Goal: Browse casually

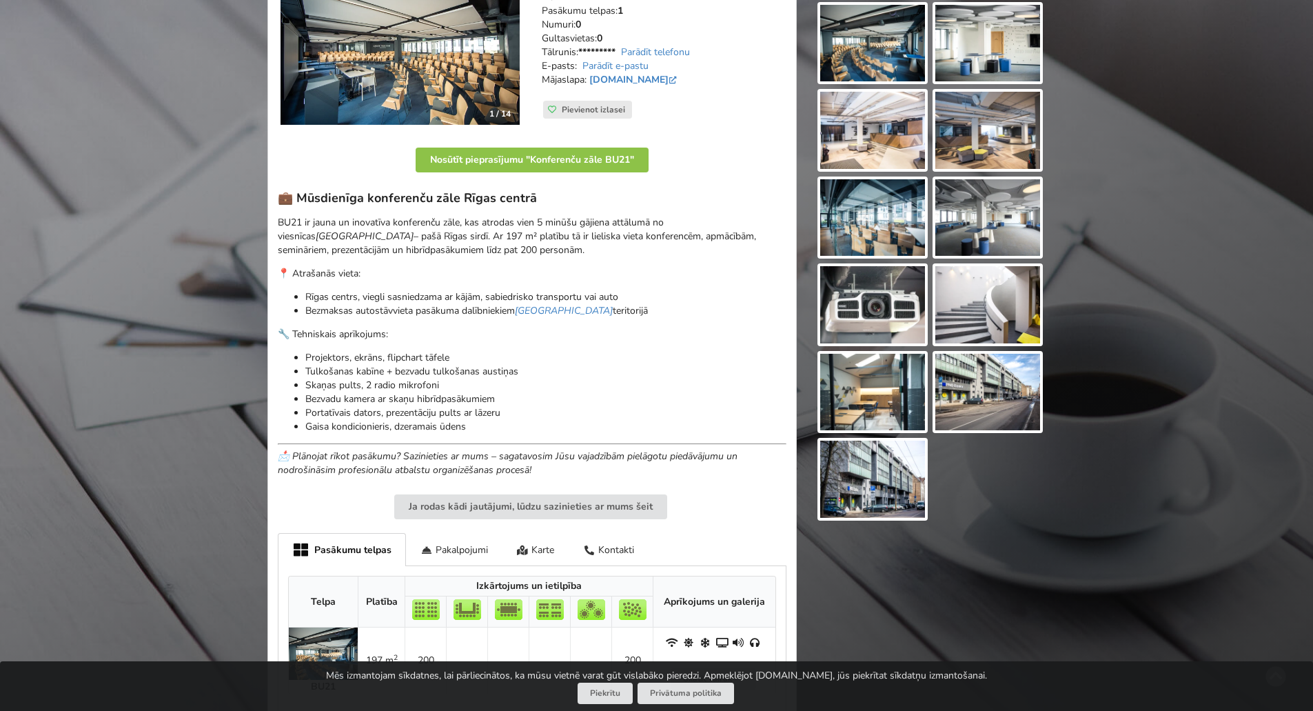
scroll to position [207, 0]
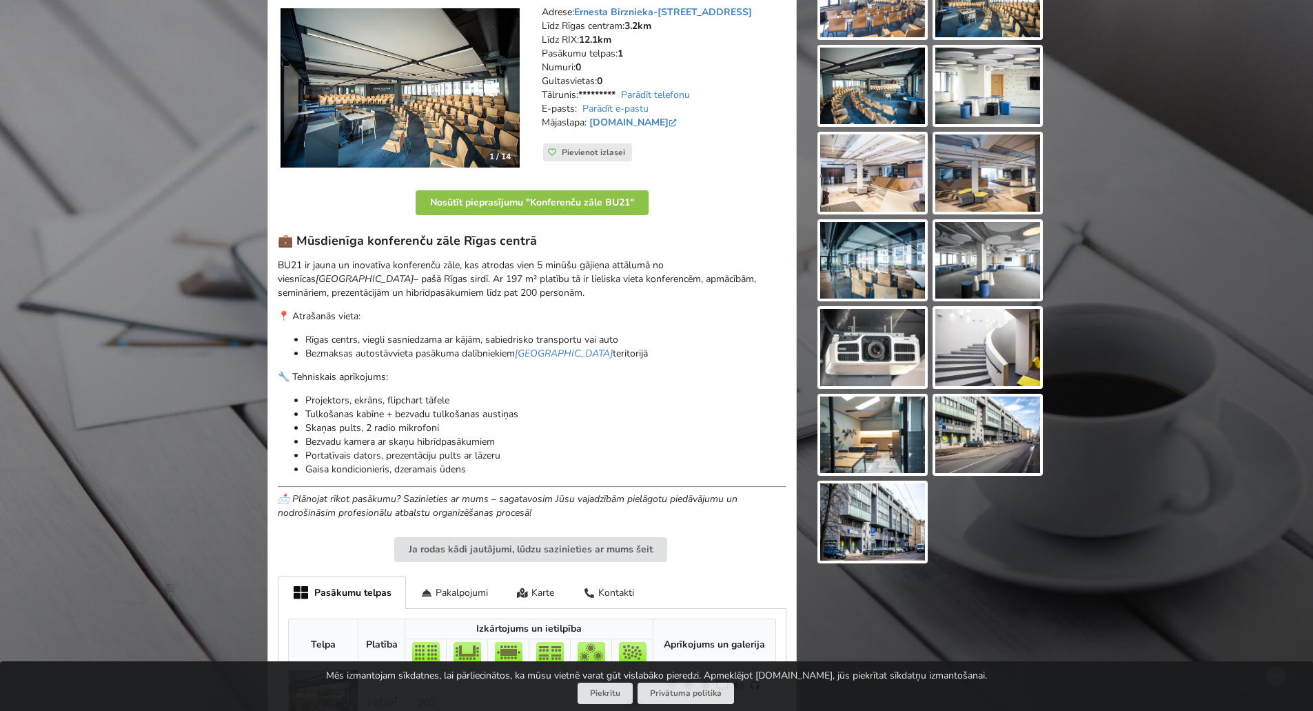
click at [860, 429] on img at bounding box center [987, 434] width 105 height 77
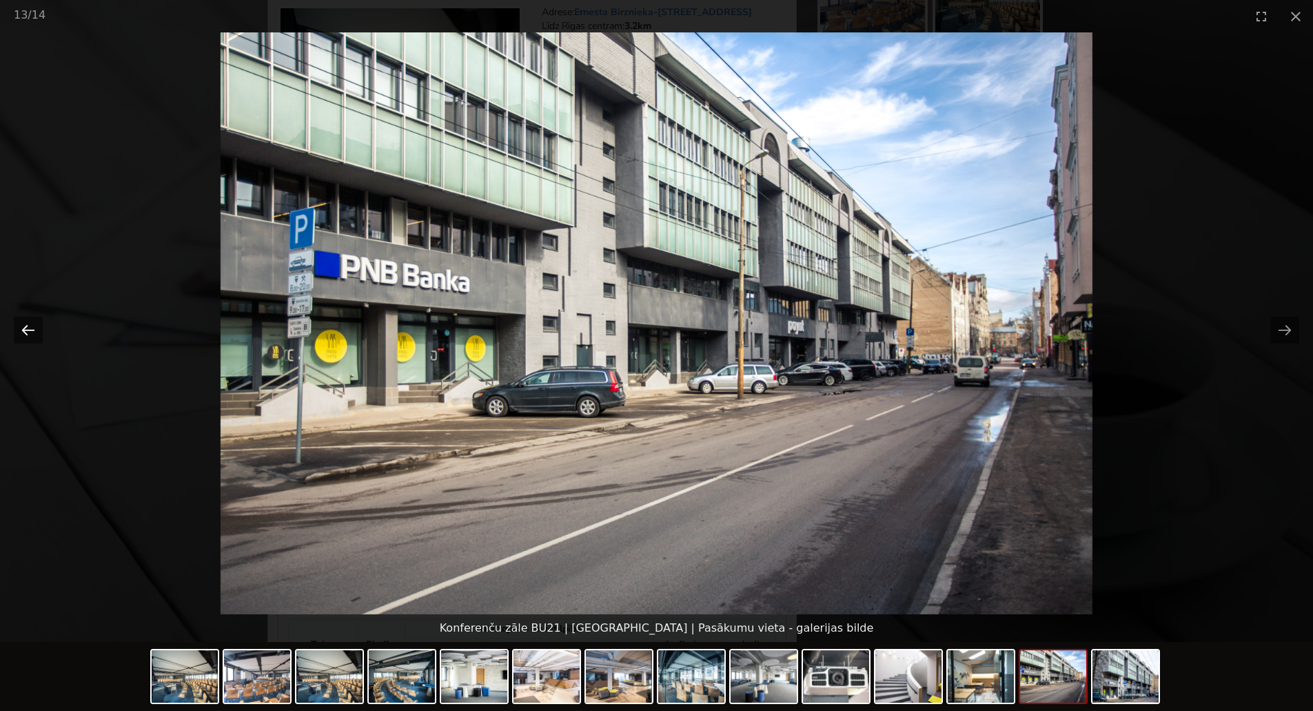
click at [29, 332] on button "Previous slide" at bounding box center [28, 329] width 29 height 27
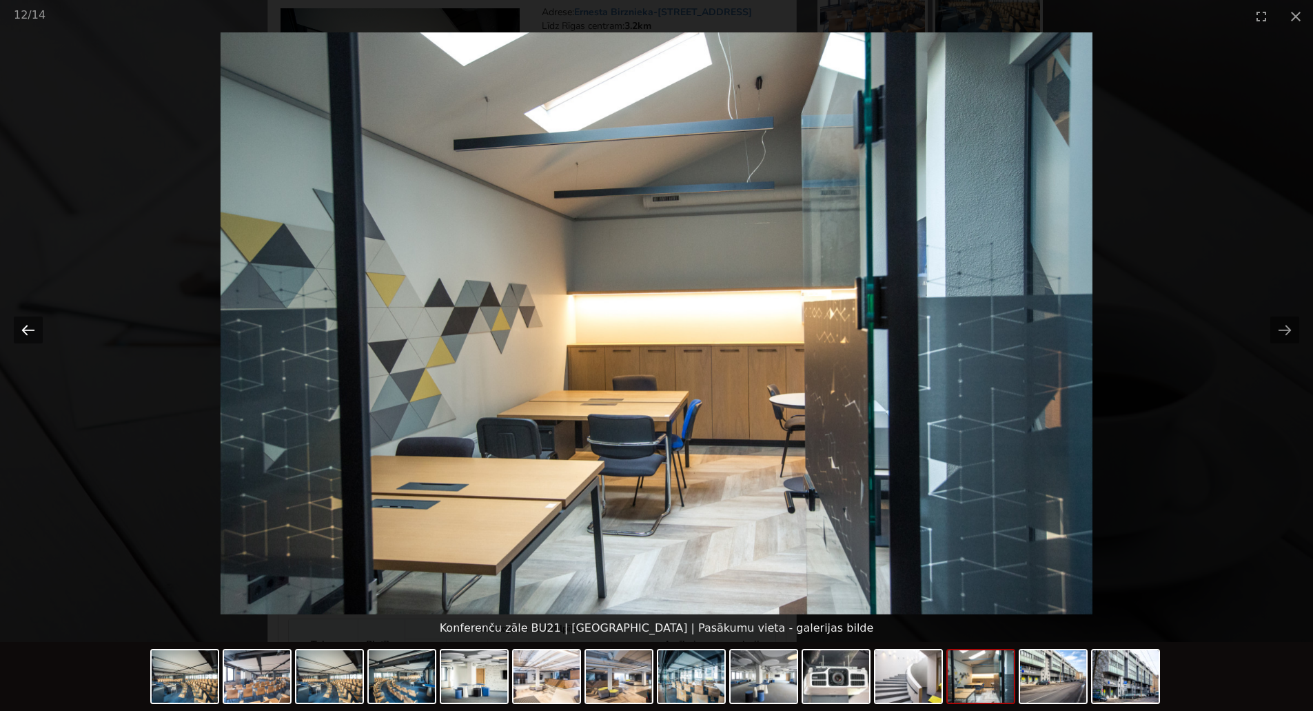
click at [30, 332] on button "Previous slide" at bounding box center [28, 329] width 29 height 27
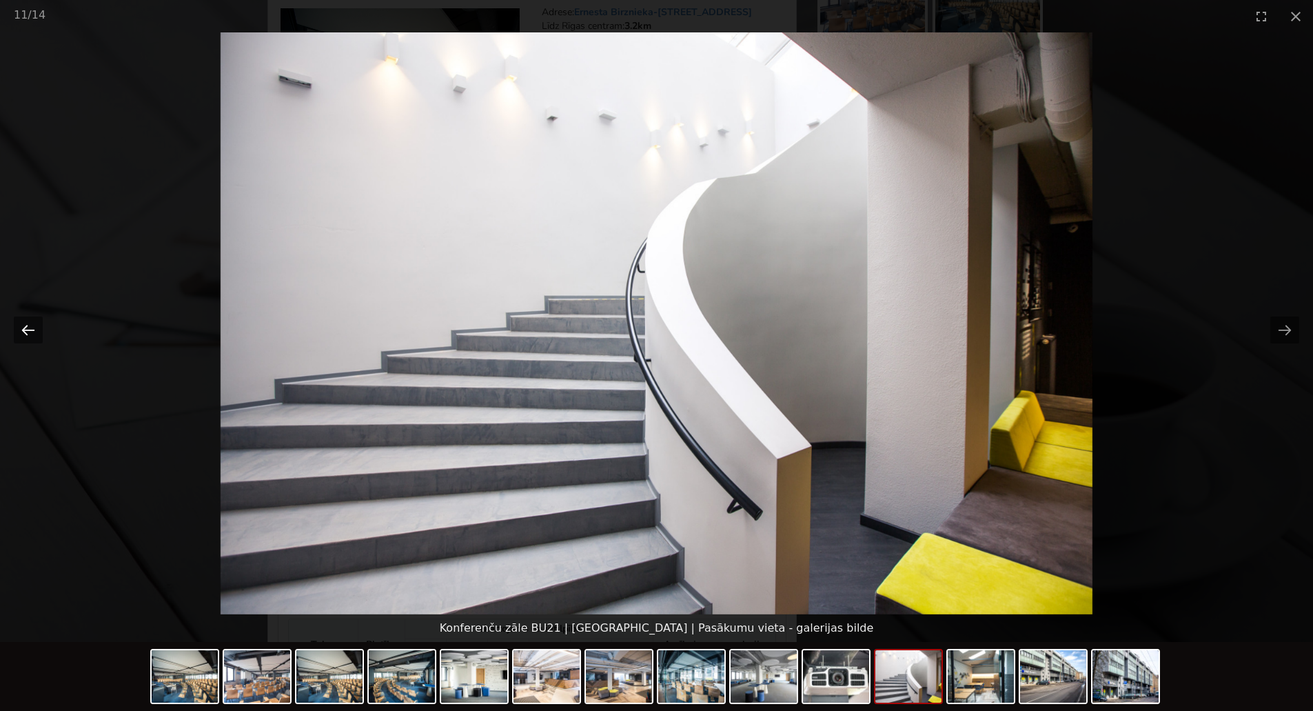
click at [30, 332] on button "Previous slide" at bounding box center [28, 329] width 29 height 27
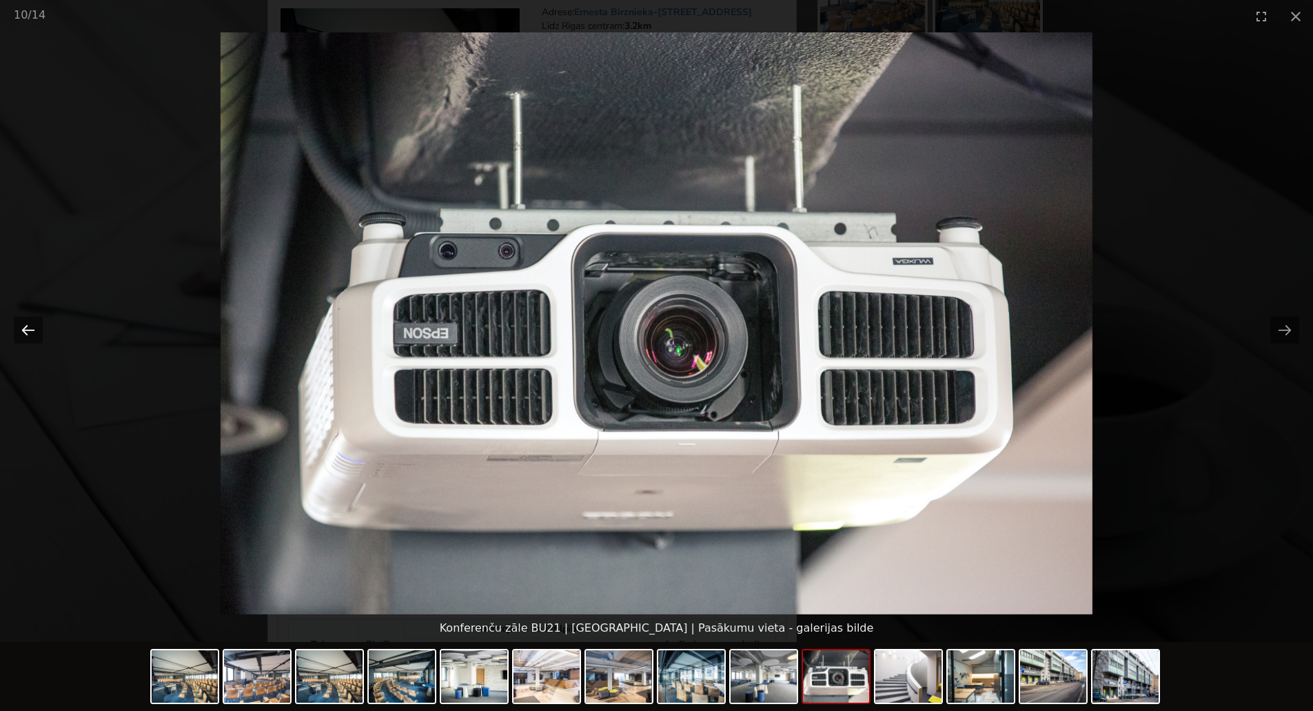
click at [32, 332] on button "Previous slide" at bounding box center [28, 329] width 29 height 27
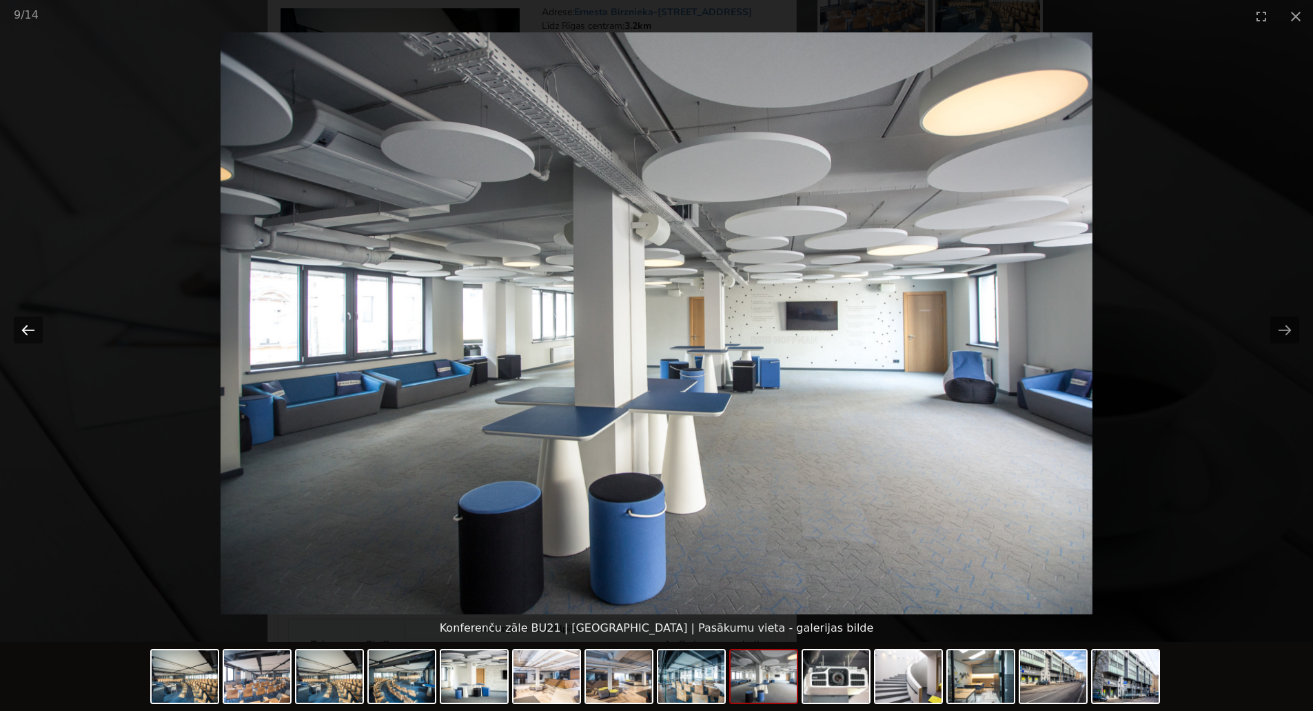
click at [32, 333] on button "Previous slide" at bounding box center [28, 329] width 29 height 27
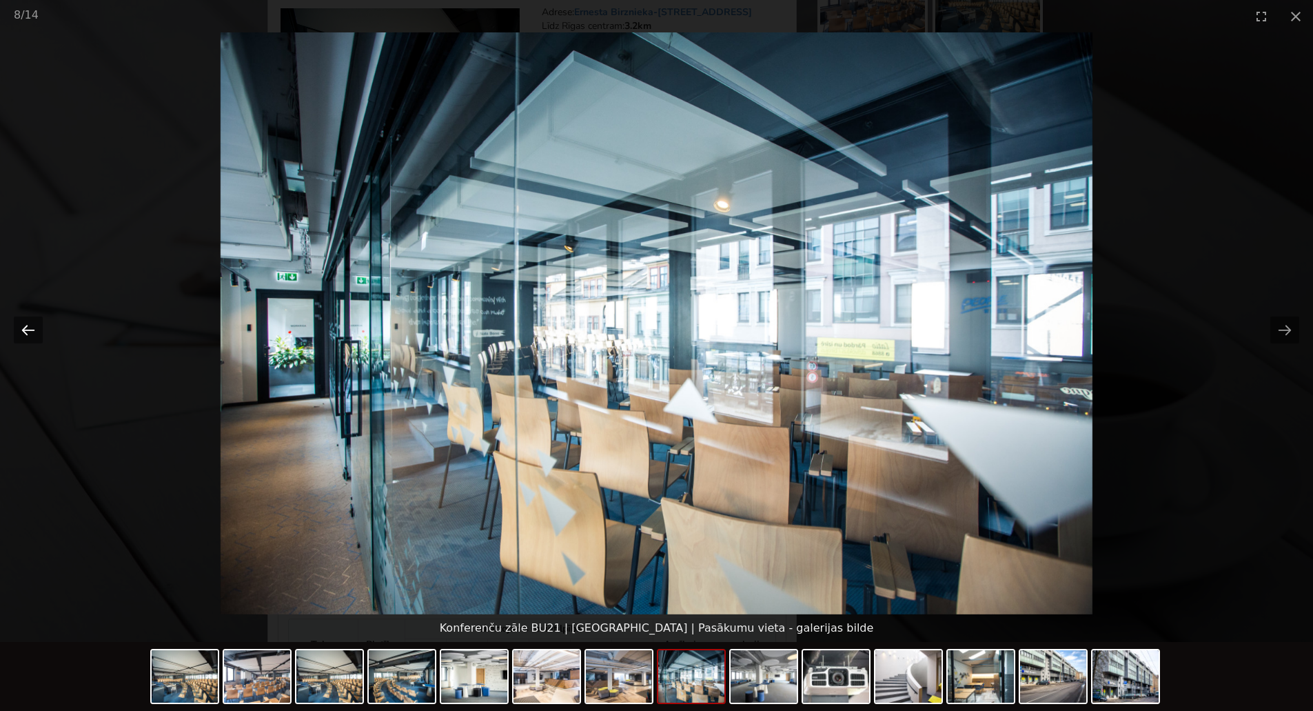
click at [32, 334] on button "Previous slide" at bounding box center [28, 329] width 29 height 27
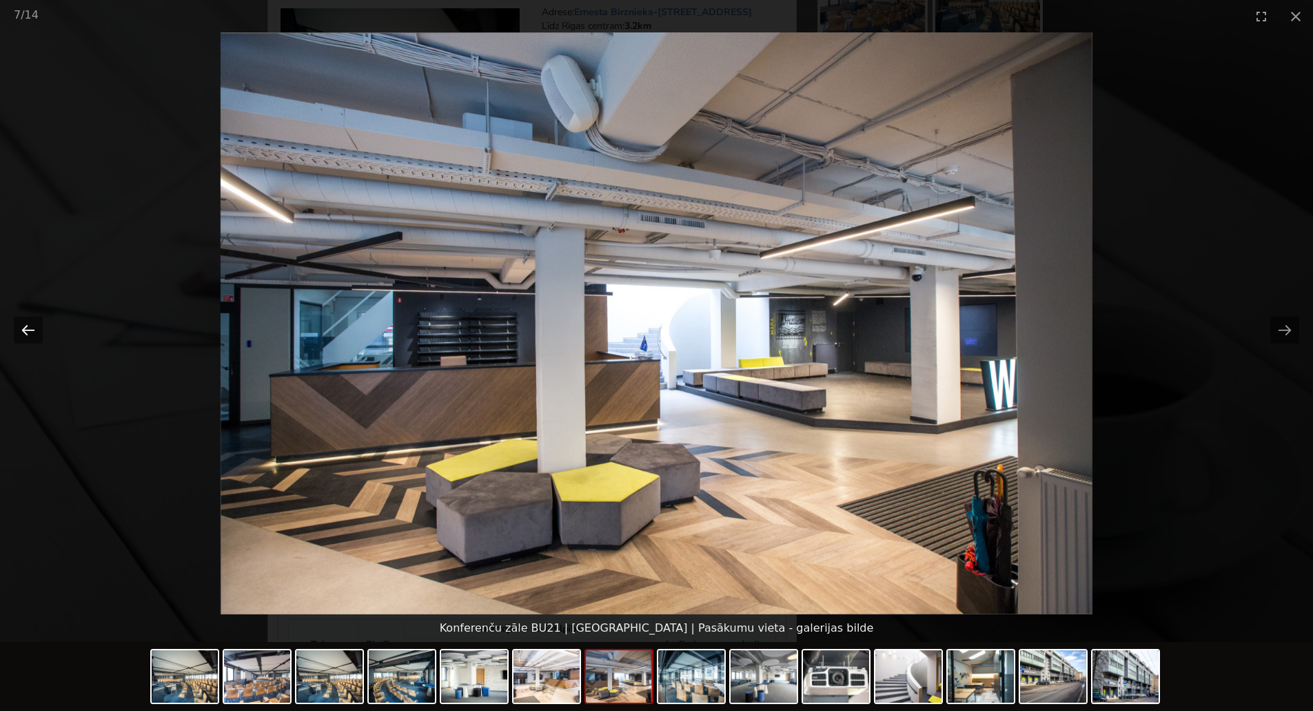
click at [32, 334] on button "Previous slide" at bounding box center [28, 329] width 29 height 27
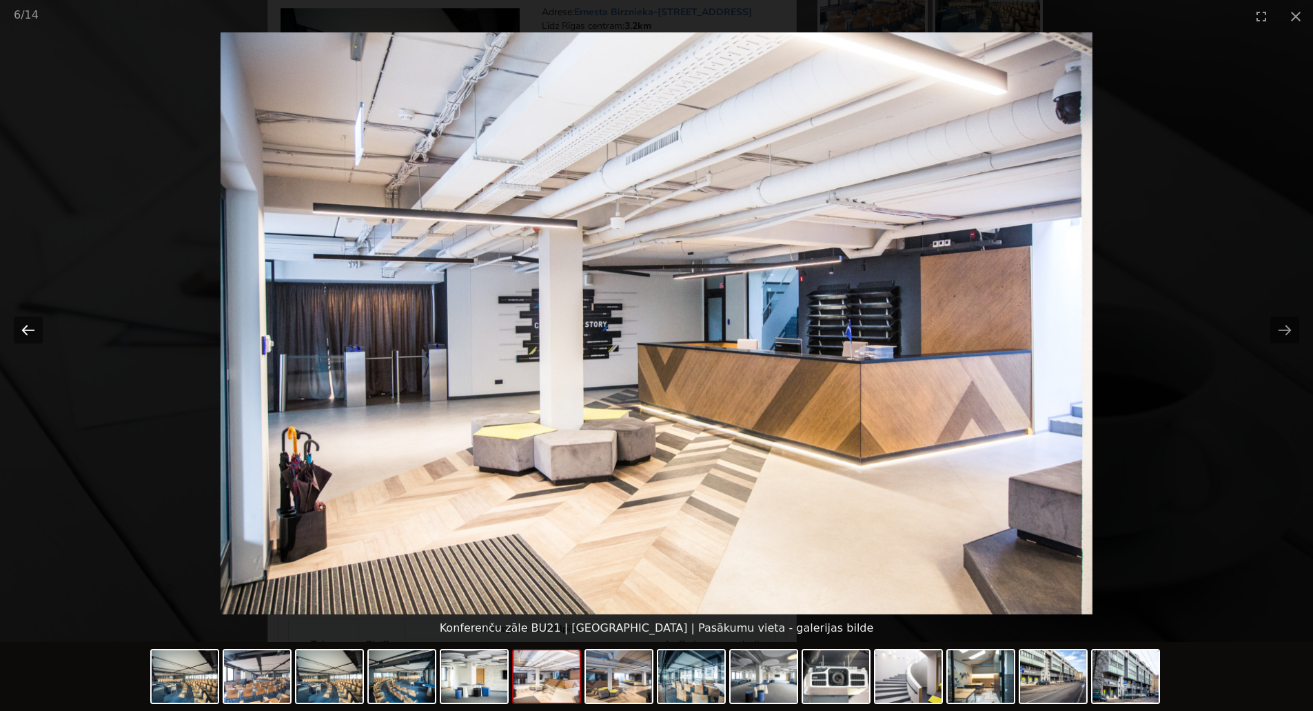
click at [32, 334] on button "Previous slide" at bounding box center [28, 329] width 29 height 27
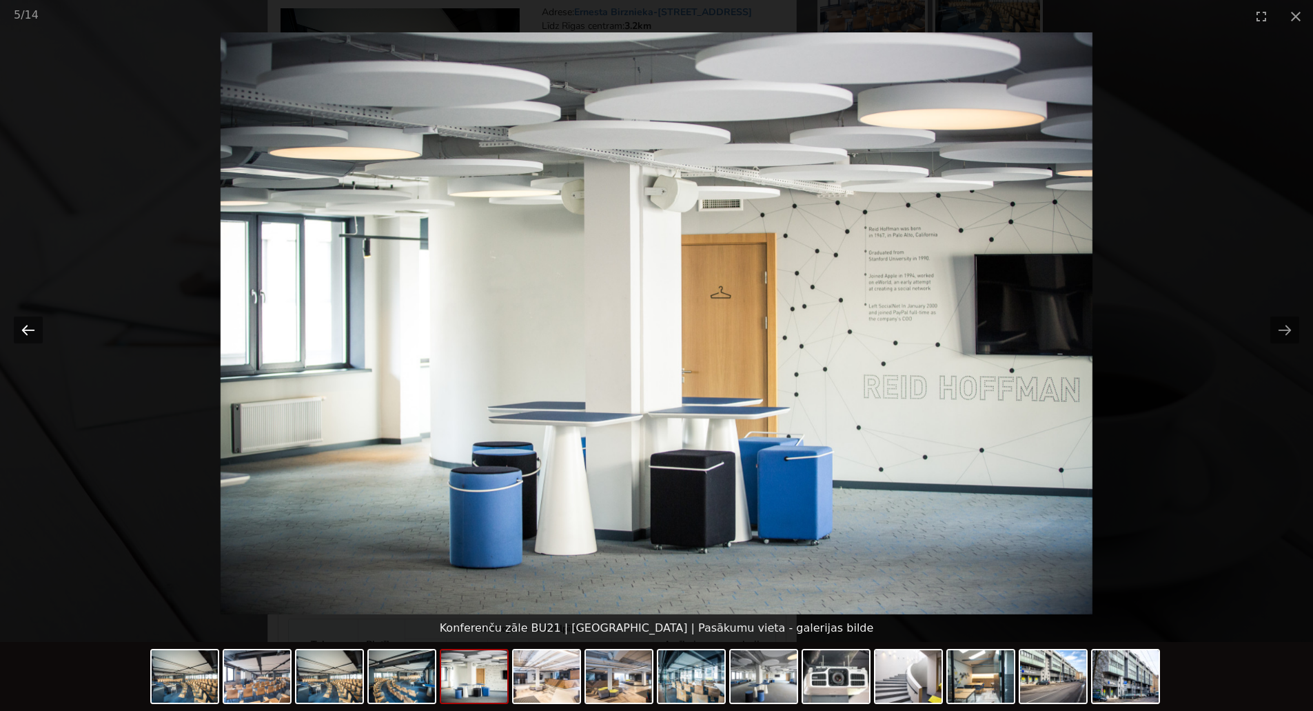
click at [32, 334] on button "Previous slide" at bounding box center [28, 329] width 29 height 27
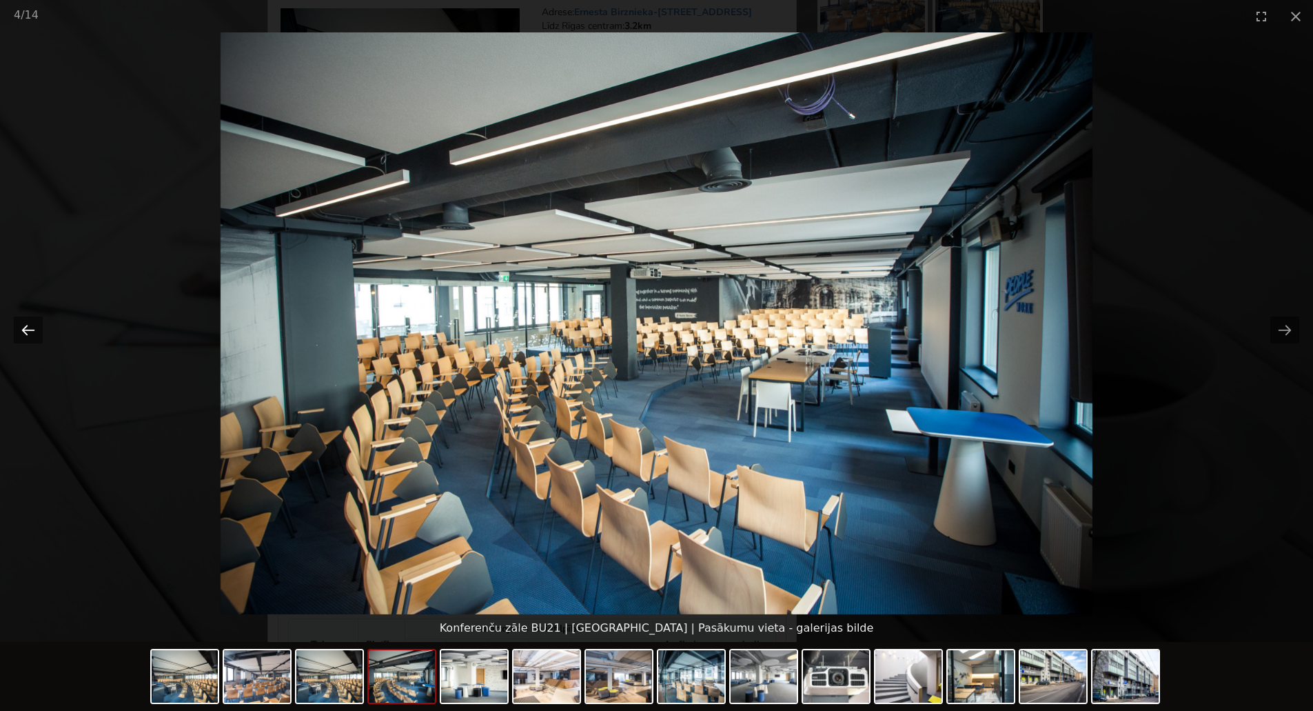
click at [32, 334] on button "Previous slide" at bounding box center [28, 329] width 29 height 27
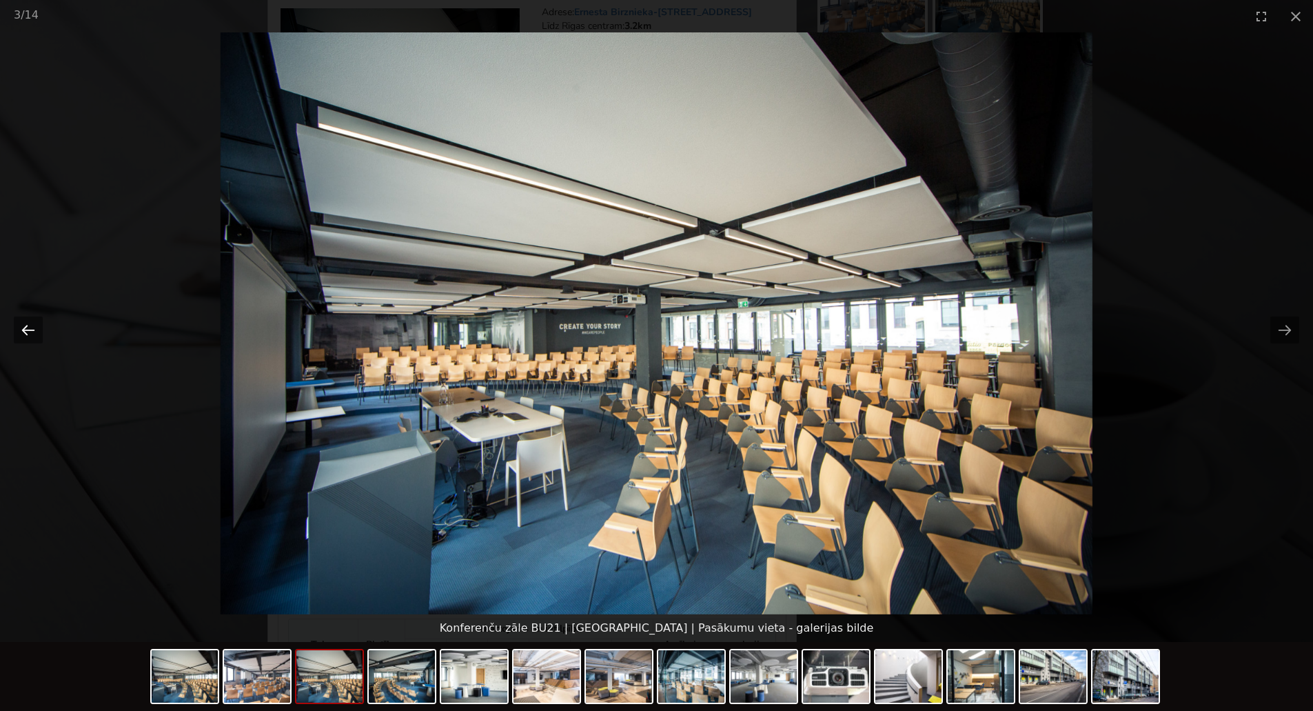
click at [32, 334] on button "Previous slide" at bounding box center [28, 329] width 29 height 27
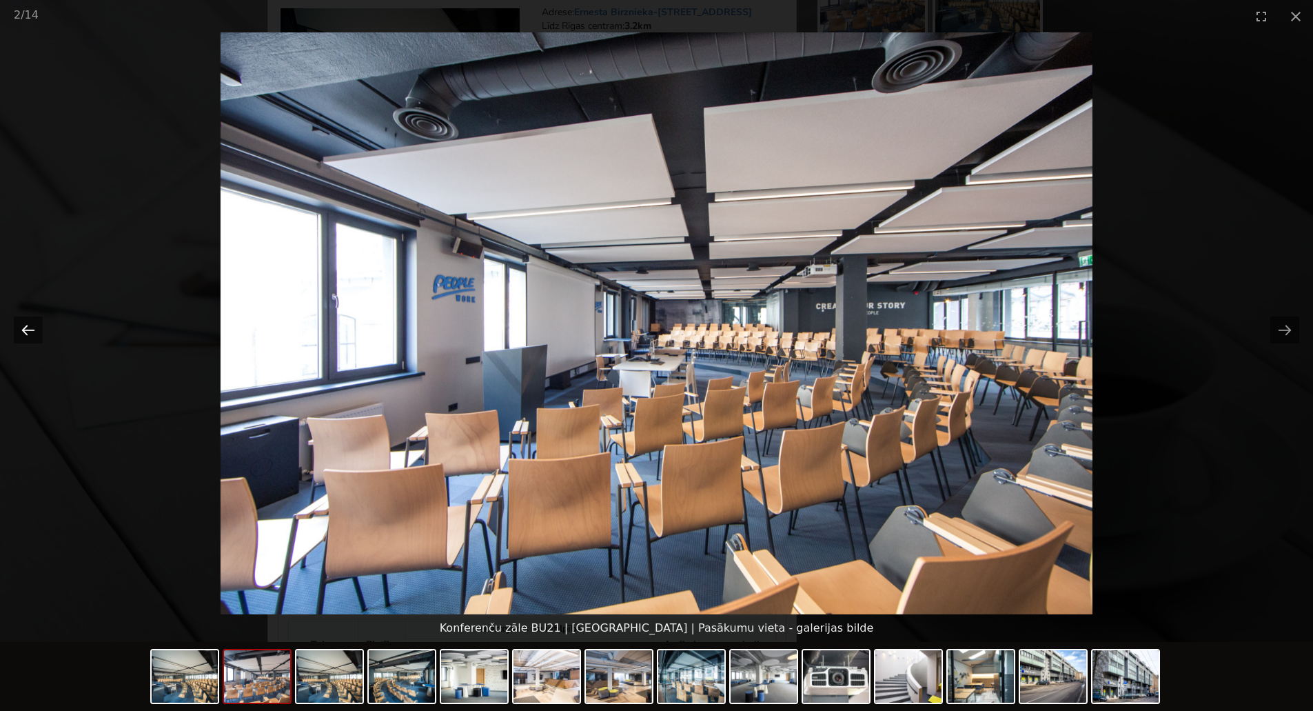
click at [33, 334] on button "Previous slide" at bounding box center [28, 329] width 29 height 27
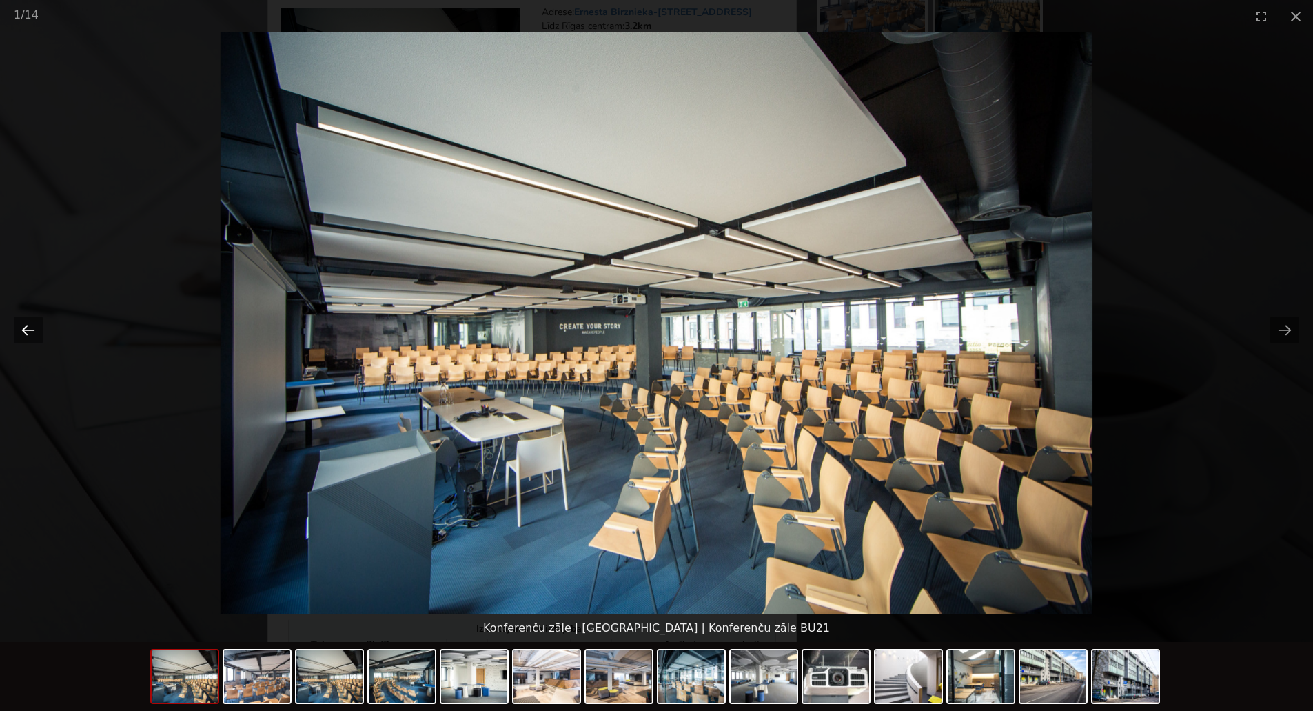
click at [35, 338] on button "Previous slide" at bounding box center [28, 329] width 29 height 27
